Goal: Information Seeking & Learning: Learn about a topic

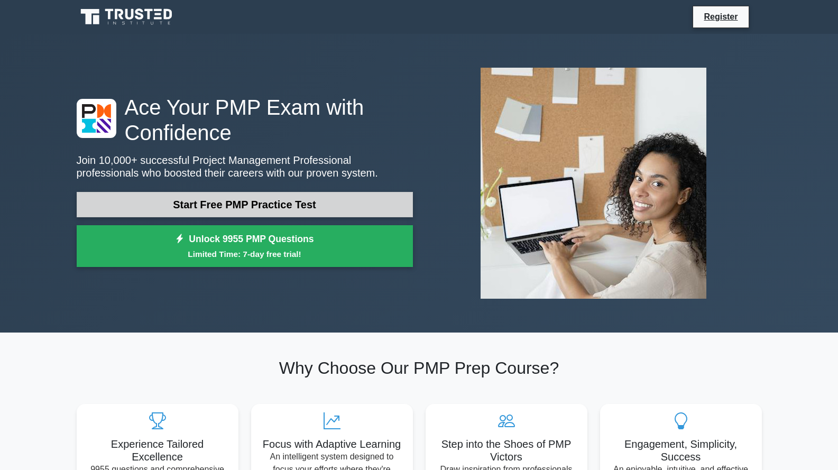
click at [343, 204] on link "Start Free PMP Practice Test" at bounding box center [245, 204] width 336 height 25
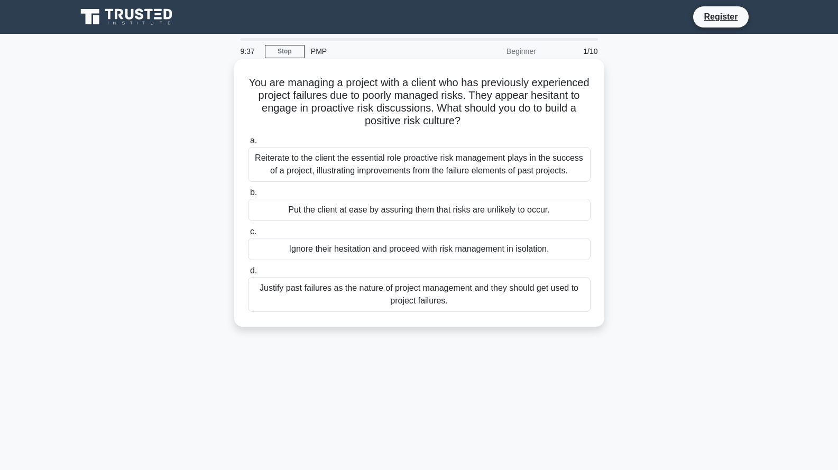
click at [426, 161] on div "Reiterate to the client the essential role proactive risk management plays in t…" at bounding box center [419, 164] width 343 height 35
click at [248, 144] on input "a. Reiterate to the client the essential role proactive risk management plays i…" at bounding box center [248, 140] width 0 height 7
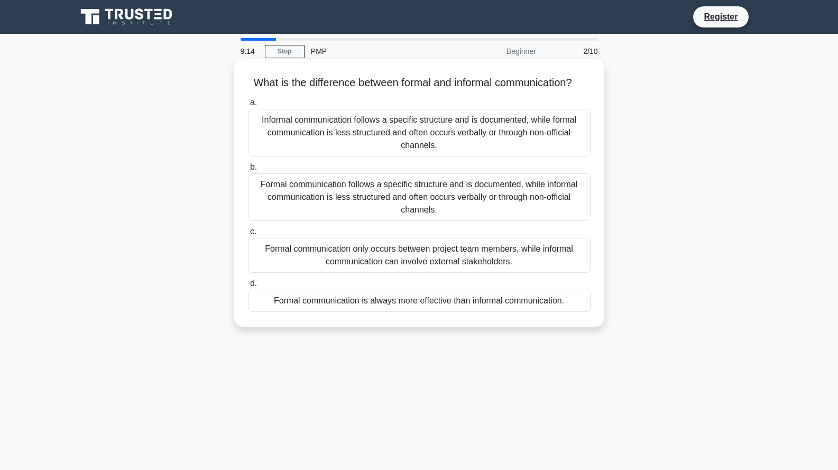
click at [469, 154] on div "Informal communication follows a specific structure and is documented, while fo…" at bounding box center [419, 133] width 343 height 48
click at [248, 106] on input "a. Informal communication follows a specific structure and is documented, while…" at bounding box center [248, 102] width 0 height 7
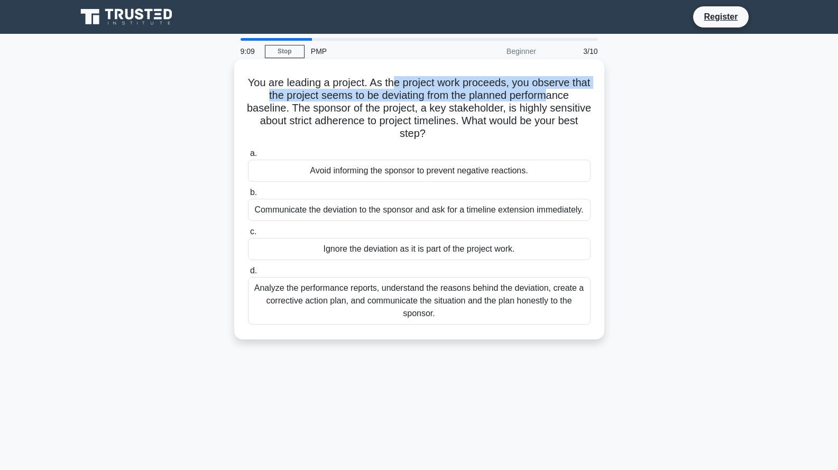
drag, startPoint x: 410, startPoint y: 87, endPoint x: 564, endPoint y: 90, distance: 153.9
click at [564, 90] on h5 "You are leading a project. As the project work proceeds, you observe that the p…" at bounding box center [419, 108] width 345 height 64
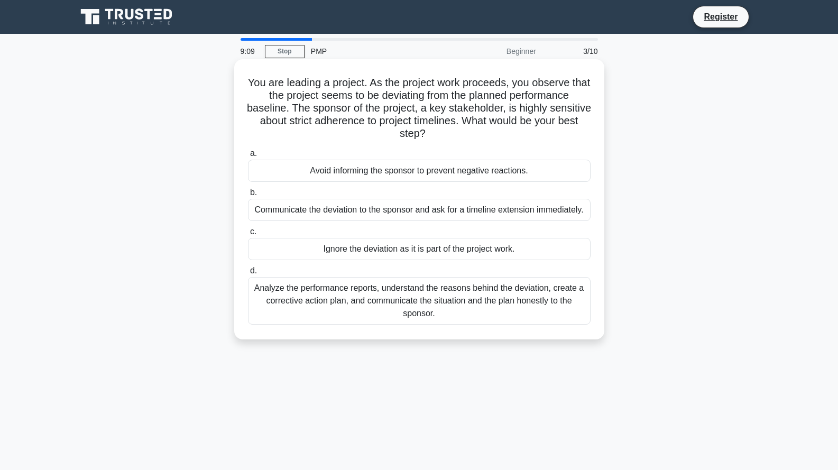
click at [546, 103] on h5 "You are leading a project. As the project work proceeds, you observe that the p…" at bounding box center [419, 108] width 345 height 64
click at [524, 287] on div "Analyze the performance reports, understand the reasons behind the deviation, c…" at bounding box center [419, 301] width 343 height 48
click at [248, 274] on input "d. Analyze the performance reports, understand the reasons behind the deviation…" at bounding box center [248, 270] width 0 height 7
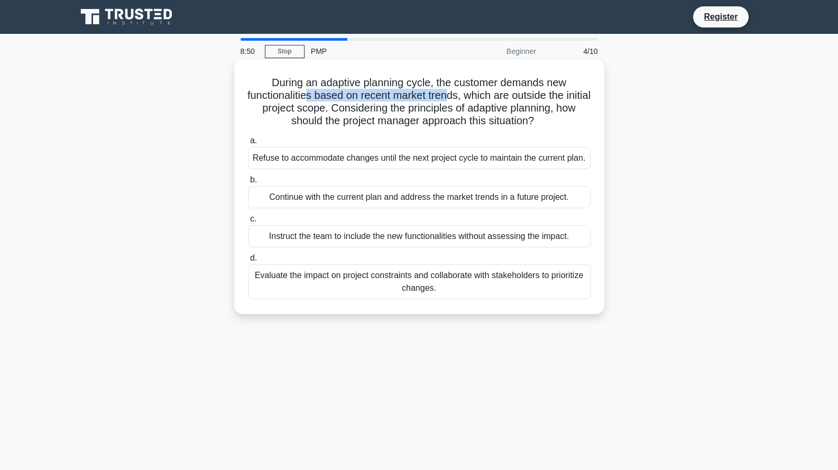
drag, startPoint x: 321, startPoint y: 93, endPoint x: 482, endPoint y: 99, distance: 160.3
click at [472, 95] on h5 "During an adaptive planning cycle, the customer demands new functionalities bas…" at bounding box center [419, 102] width 345 height 52
drag, startPoint x: 505, startPoint y: 90, endPoint x: 576, endPoint y: 87, distance: 70.9
click at [576, 87] on h5 "During an adaptive planning cycle, the customer demands new functionalities bas…" at bounding box center [419, 102] width 345 height 52
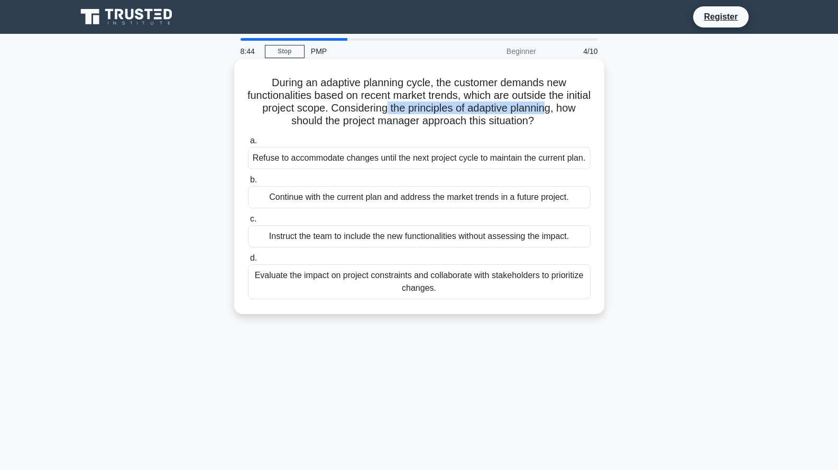
drag, startPoint x: 420, startPoint y: 106, endPoint x: 581, endPoint y: 103, distance: 161.8
click at [581, 103] on h5 "During an adaptive planning cycle, the customer demands new functionalities bas…" at bounding box center [419, 102] width 345 height 52
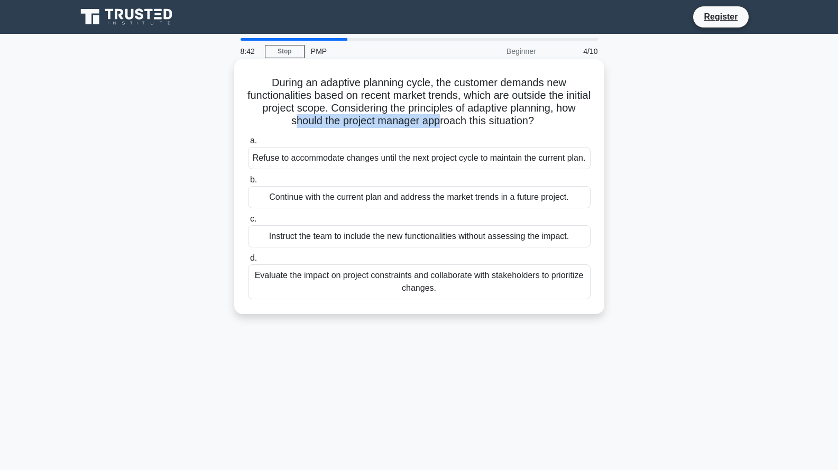
drag, startPoint x: 346, startPoint y: 124, endPoint x: 488, endPoint y: 122, distance: 142.2
click at [470, 121] on h5 "During an adaptive planning cycle, the customer demands new functionalities bas…" at bounding box center [419, 102] width 345 height 52
drag, startPoint x: 498, startPoint y: 122, endPoint x: 503, endPoint y: 129, distance: 8.8
click at [502, 123] on h5 "During an adaptive planning cycle, the customer demands new functionalities bas…" at bounding box center [419, 102] width 345 height 52
click at [446, 285] on div "Evaluate the impact on project constraints and collaborate with stakeholders to…" at bounding box center [419, 281] width 343 height 35
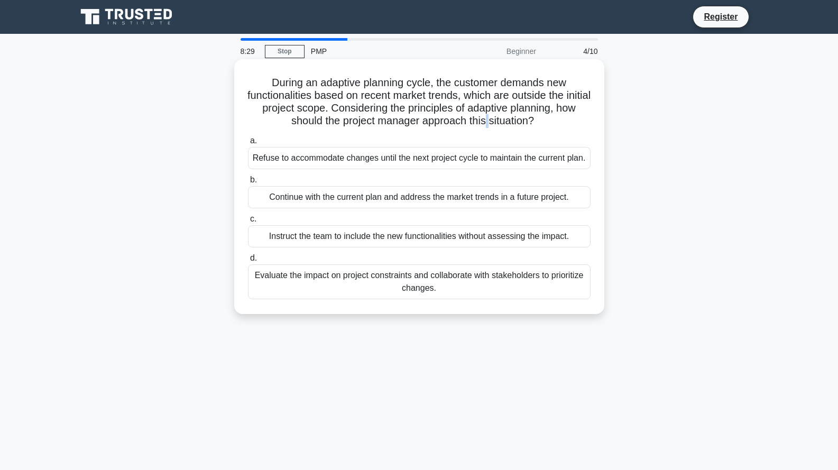
click at [248, 262] on input "d. Evaluate the impact on project constraints and collaborate with stakeholders…" at bounding box center [248, 258] width 0 height 7
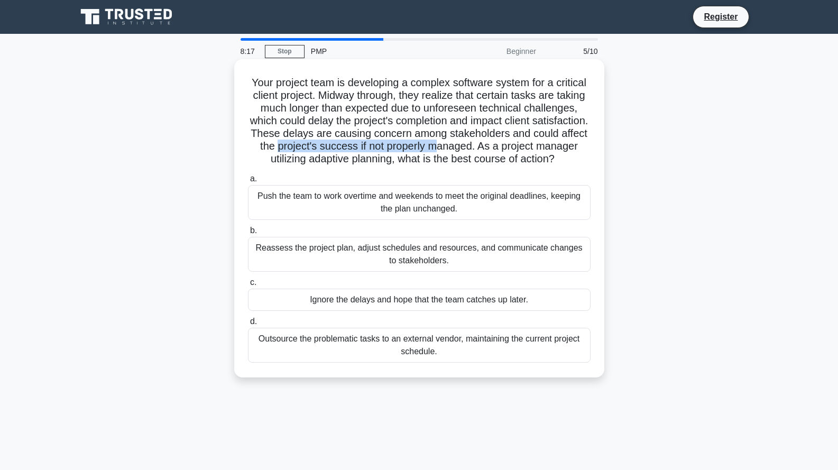
drag, startPoint x: 329, startPoint y: 142, endPoint x: 496, endPoint y: 148, distance: 167.1
click at [495, 148] on h5 "Your project team is developing a complex software system for a critical client…" at bounding box center [419, 121] width 345 height 90
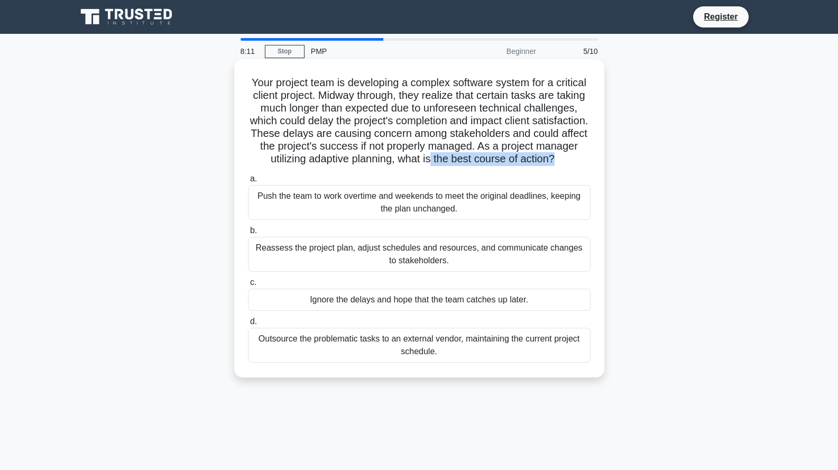
drag, startPoint x: 588, startPoint y: 162, endPoint x: 604, endPoint y: 162, distance: 15.9
click at [604, 162] on div "Your project team is developing a complex software system for a critical client…" at bounding box center [419, 218] width 370 height 318
click at [409, 267] on div "Reassess the project plan, adjust schedules and resources, and communicate chan…" at bounding box center [419, 254] width 343 height 35
click at [248, 234] on input "b. Reassess the project plan, adjust schedules and resources, and communicate c…" at bounding box center [248, 230] width 0 height 7
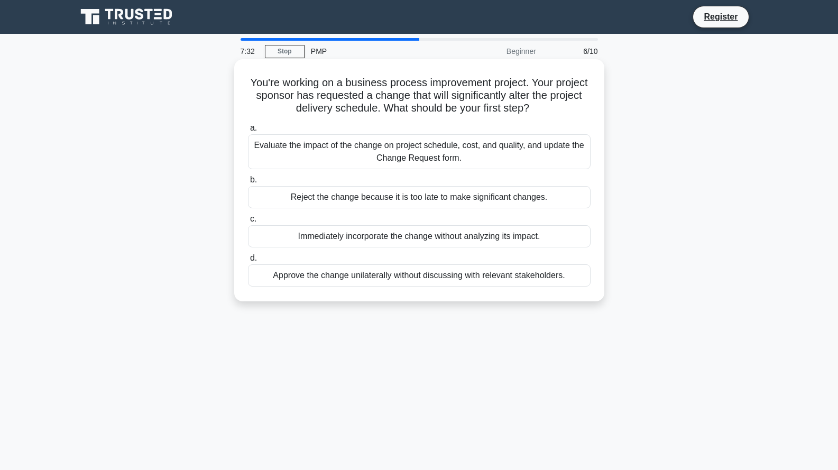
click at [441, 161] on div "Evaluate the impact of the change on project schedule, cost, and quality, and u…" at bounding box center [419, 151] width 343 height 35
click at [248, 132] on input "a. Evaluate the impact of the change on project schedule, cost, and quality, an…" at bounding box center [248, 128] width 0 height 7
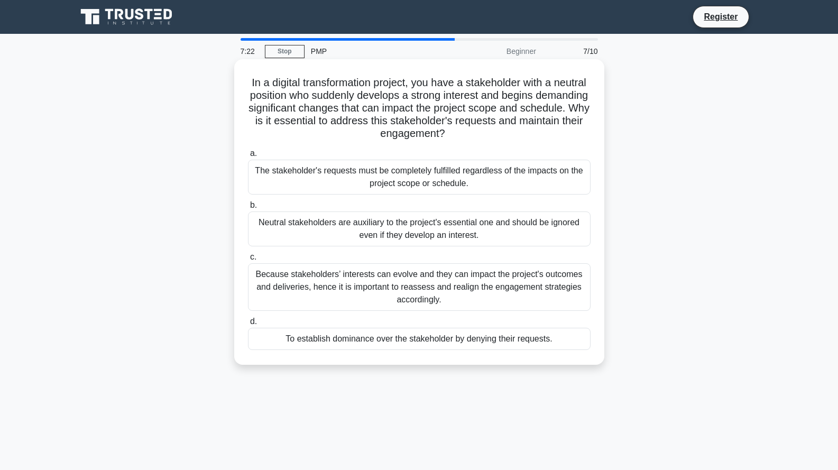
drag, startPoint x: 565, startPoint y: 129, endPoint x: 588, endPoint y: 128, distance: 22.7
click at [588, 128] on h5 "In a digital transformation project, you have a stakeholder with a neutral posi…" at bounding box center [419, 108] width 345 height 64
click at [503, 141] on h5 "In a digital transformation project, you have a stakeholder with a neutral posi…" at bounding box center [419, 108] width 345 height 64
drag, startPoint x: 417, startPoint y: 135, endPoint x: 518, endPoint y: 135, distance: 100.4
click at [506, 135] on h5 "In a digital transformation project, you have a stakeholder with a neutral posi…" at bounding box center [419, 108] width 345 height 64
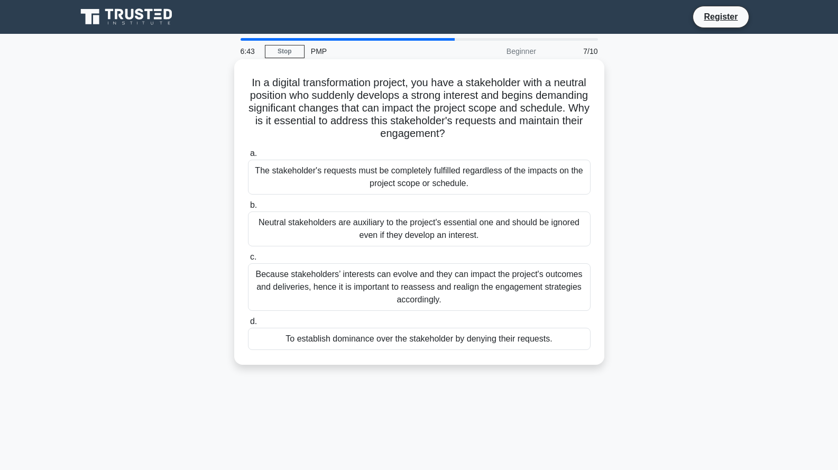
click at [413, 289] on div "Because stakeholders’ interests can evolve and they can impact the project's ou…" at bounding box center [419, 287] width 343 height 48
click at [248, 261] on input "c. Because stakeholders’ interests can evolve and they can impact the project's…" at bounding box center [248, 257] width 0 height 7
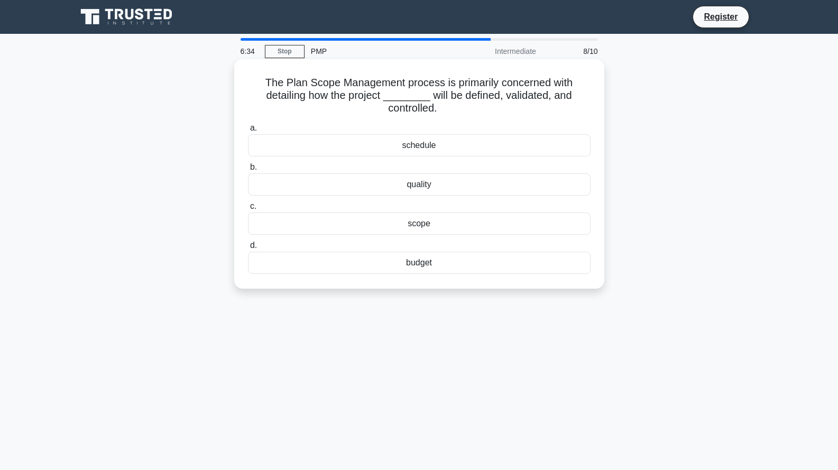
click at [423, 223] on div "scope" at bounding box center [419, 224] width 343 height 22
click at [248, 210] on input "c. scope" at bounding box center [248, 206] width 0 height 7
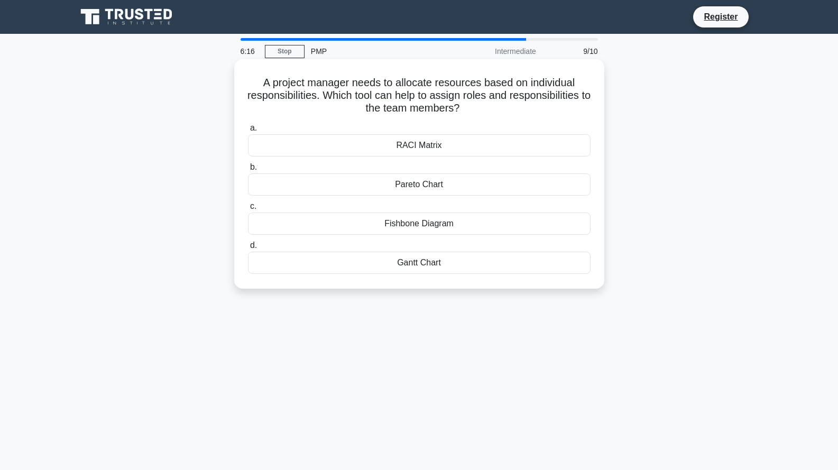
click at [428, 186] on div "Pareto Chart" at bounding box center [419, 184] width 343 height 22
click at [248, 171] on input "b. Pareto Chart" at bounding box center [248, 167] width 0 height 7
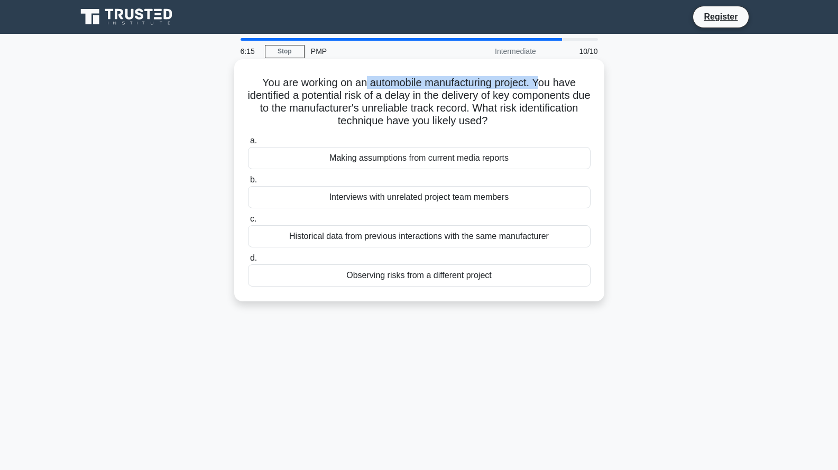
drag, startPoint x: 379, startPoint y: 82, endPoint x: 552, endPoint y: 80, distance: 172.9
click at [551, 80] on h5 "You are working on an automobile manufacturing project. You have identified a p…" at bounding box center [419, 102] width 345 height 52
click at [391, 274] on div "Observing risks from a different project" at bounding box center [419, 275] width 343 height 22
click at [248, 262] on input "d. Observing risks from a different project" at bounding box center [248, 258] width 0 height 7
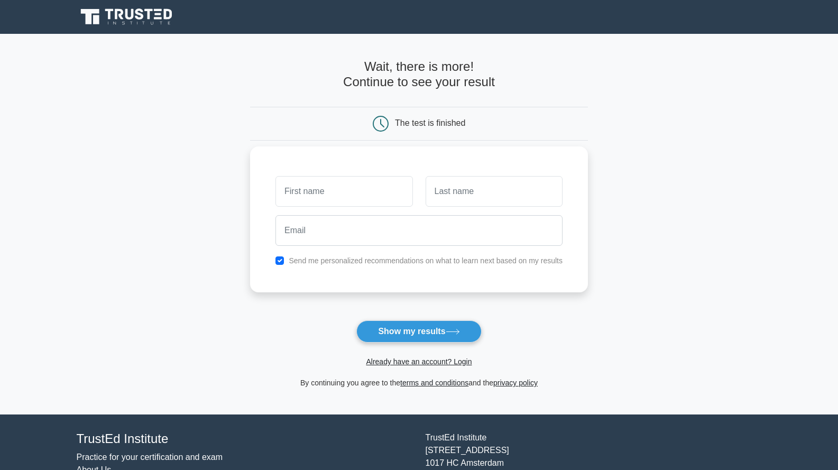
click at [348, 260] on label "Send me personalized recommendations on what to learn next based on my results" at bounding box center [426, 260] width 274 height 8
click at [279, 258] on input "checkbox" at bounding box center [279, 260] width 8 height 8
checkbox input "false"
click at [354, 199] on input "text" at bounding box center [343, 191] width 137 height 31
click at [385, 198] on input "text" at bounding box center [343, 191] width 137 height 31
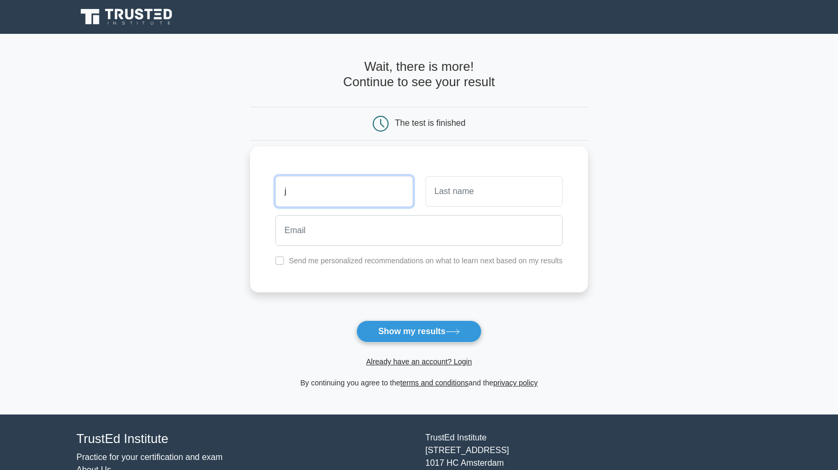
type input "j"
type input "H"
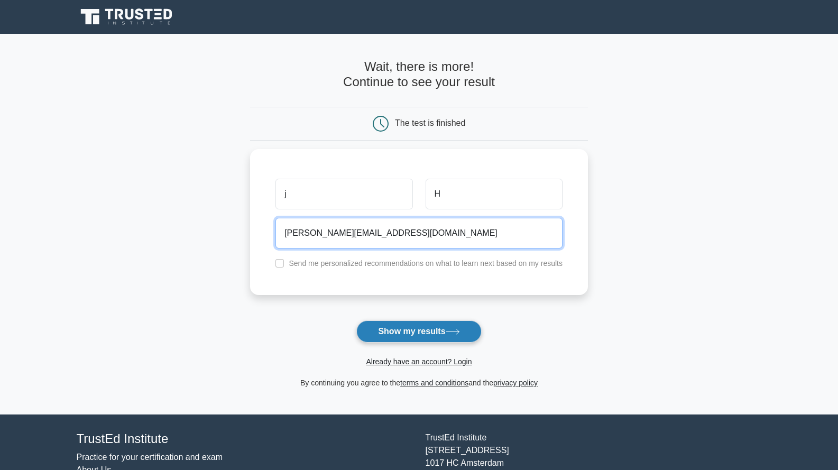
type input "jonathan.humbertclaude@gmail.com"
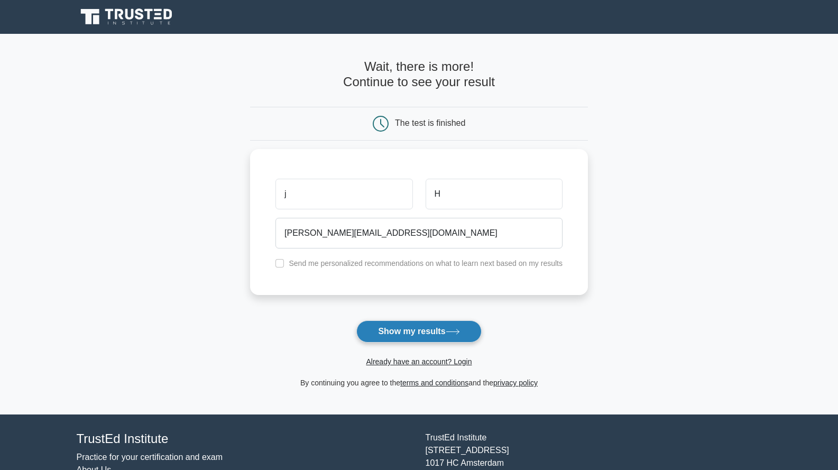
click at [418, 334] on button "Show my results" at bounding box center [418, 331] width 125 height 22
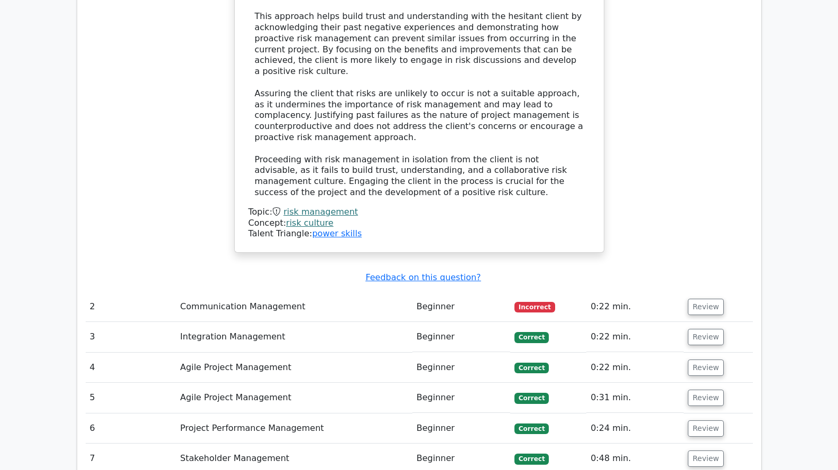
scroll to position [1427, 0]
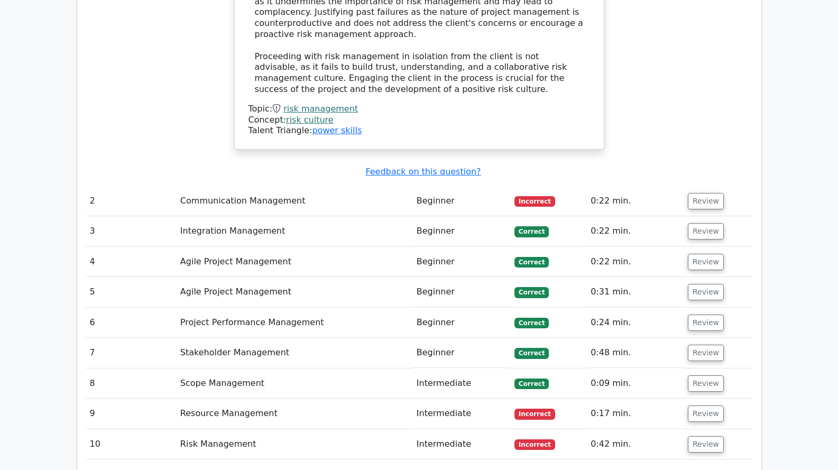
click at [343, 186] on td "Communication Management" at bounding box center [294, 201] width 236 height 30
click at [712, 193] on button "Review" at bounding box center [706, 201] width 36 height 16
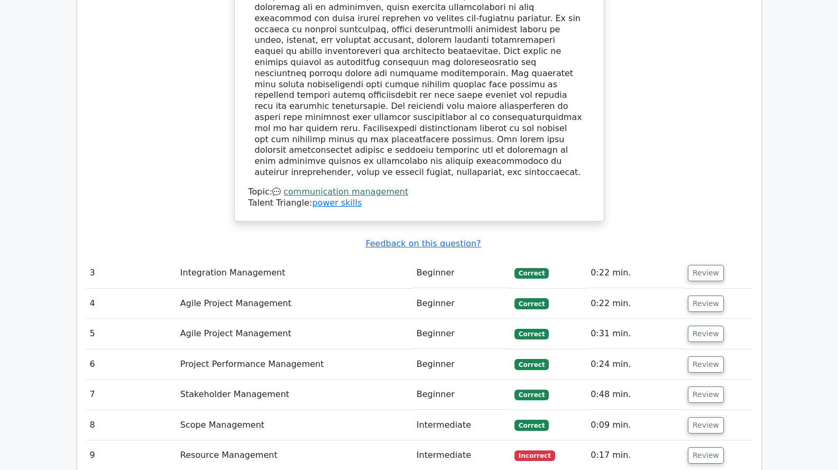
scroll to position [1956, 0]
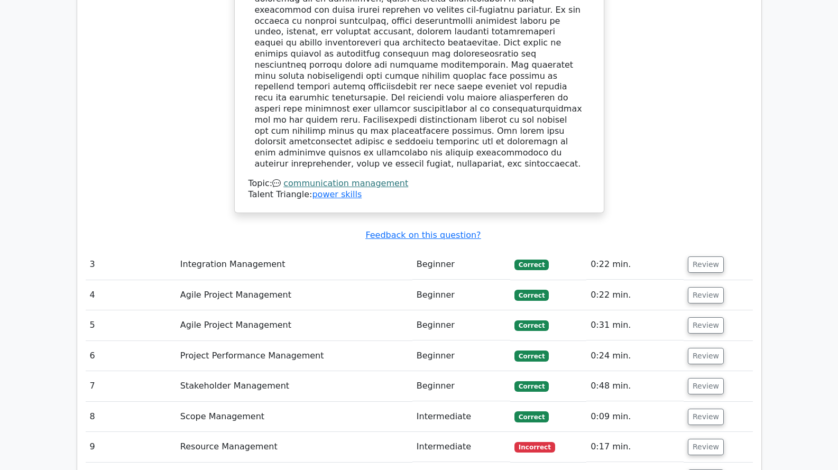
click at [413, 432] on td "Intermediate" at bounding box center [461, 447] width 98 height 30
click at [703, 439] on button "Review" at bounding box center [706, 447] width 36 height 16
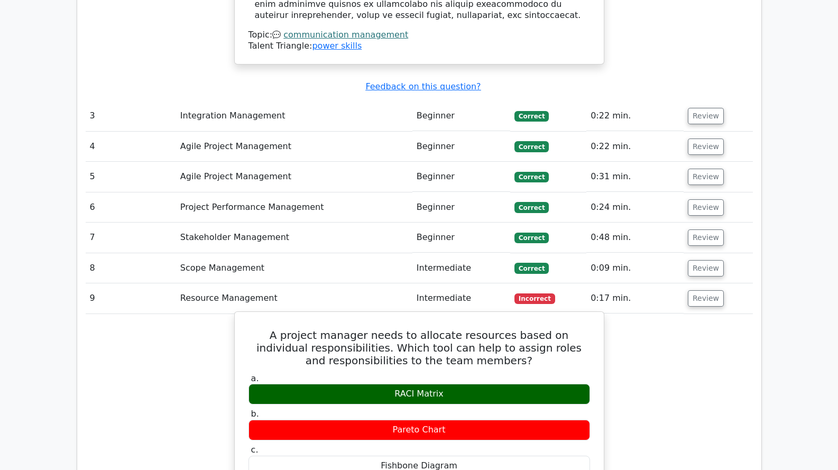
scroll to position [2115, 0]
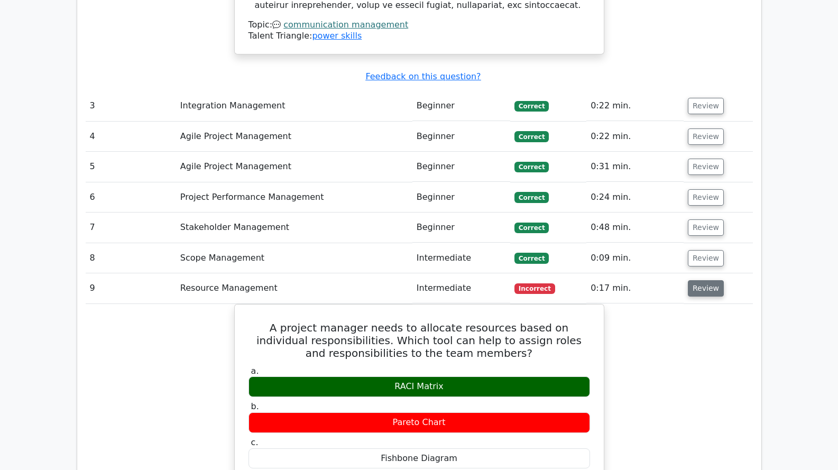
click at [703, 280] on button "Review" at bounding box center [706, 288] width 36 height 16
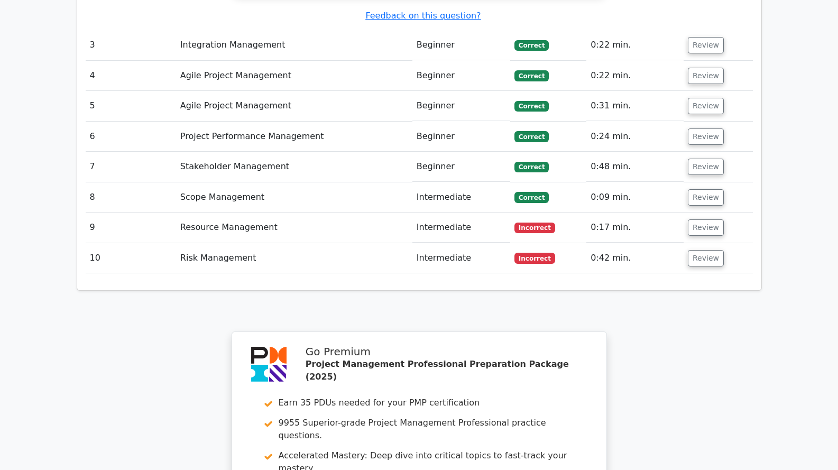
scroll to position [2167, 0]
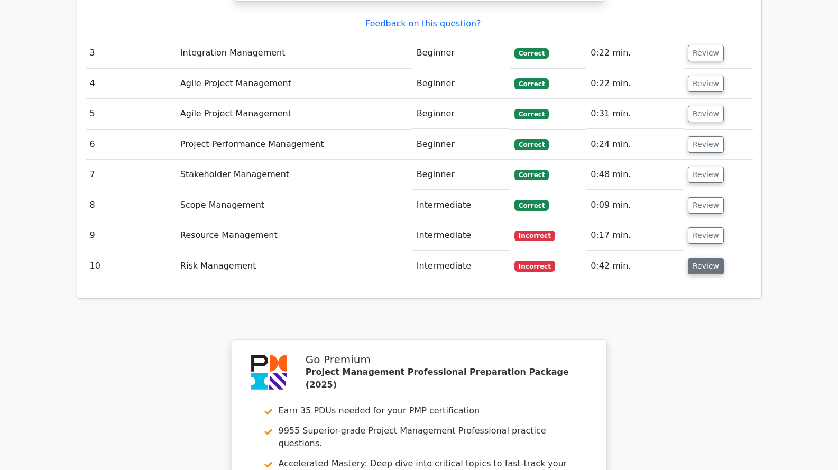
click at [697, 258] on button "Review" at bounding box center [706, 266] width 36 height 16
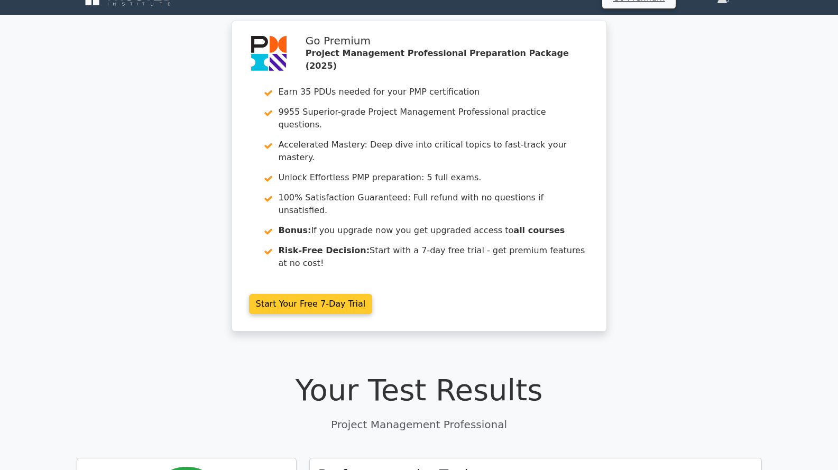
scroll to position [0, 0]
